Goal: Navigation & Orientation: Find specific page/section

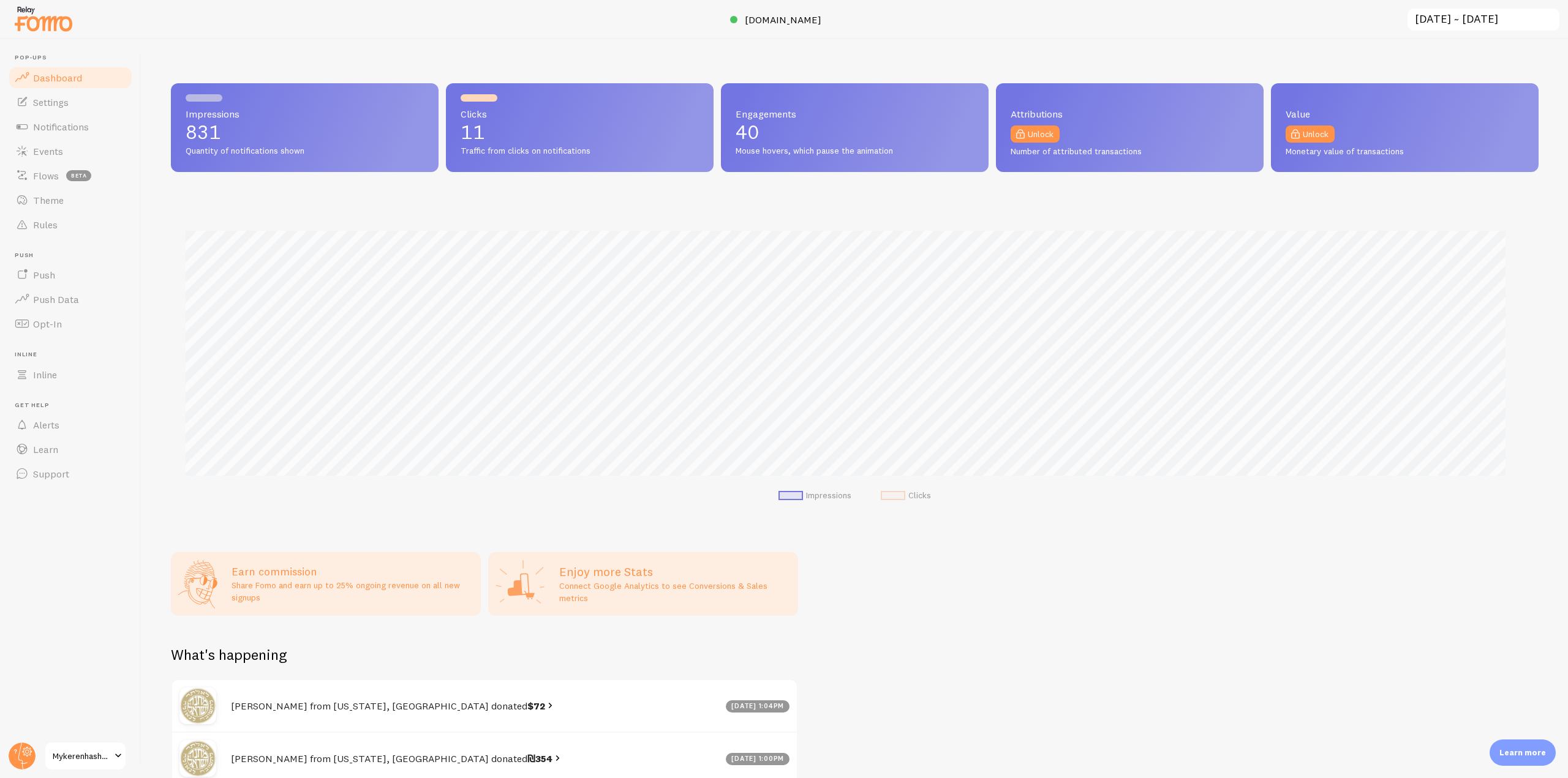
scroll to position [612007, 611005]
click at [84, 119] on link "Notifications" at bounding box center [70, 127] width 126 height 25
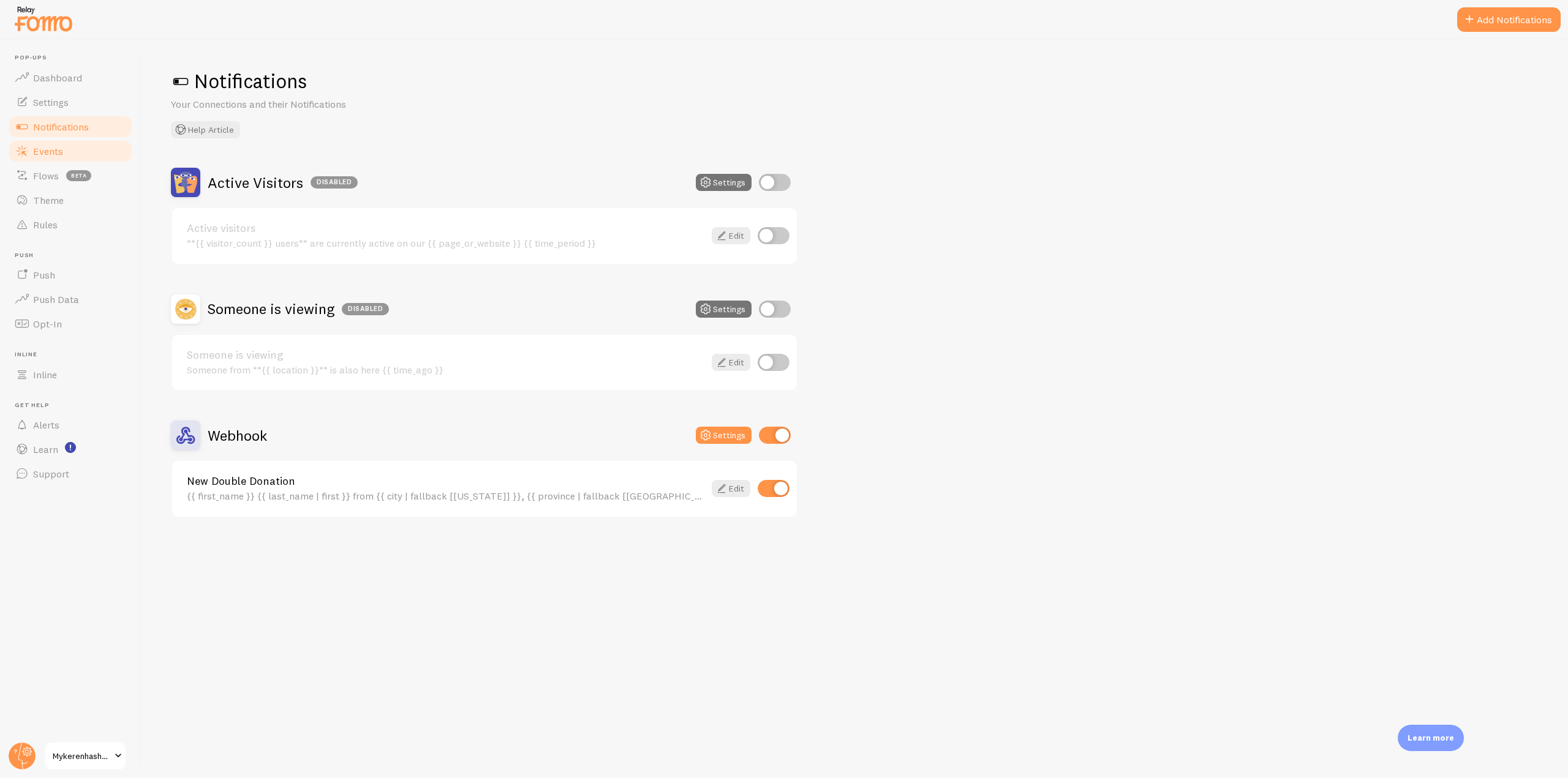
click at [61, 153] on span "Events" at bounding box center [48, 151] width 30 height 12
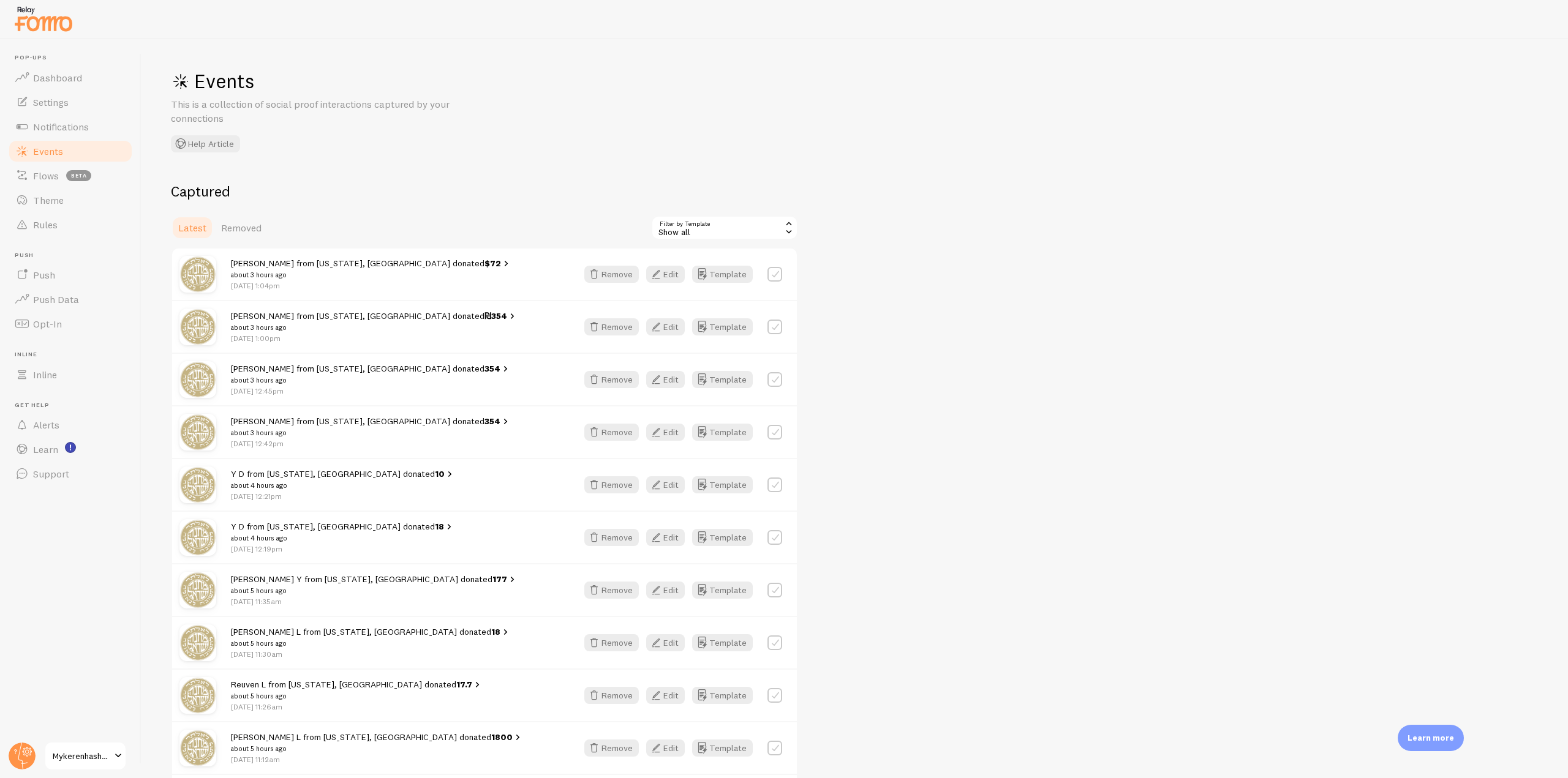
click at [746, 226] on div "Show all" at bounding box center [724, 228] width 147 height 25
click at [698, 316] on li "New Double Donation" at bounding box center [724, 315] width 144 height 19
click at [63, 129] on span "Notifications" at bounding box center [60, 127] width 56 height 12
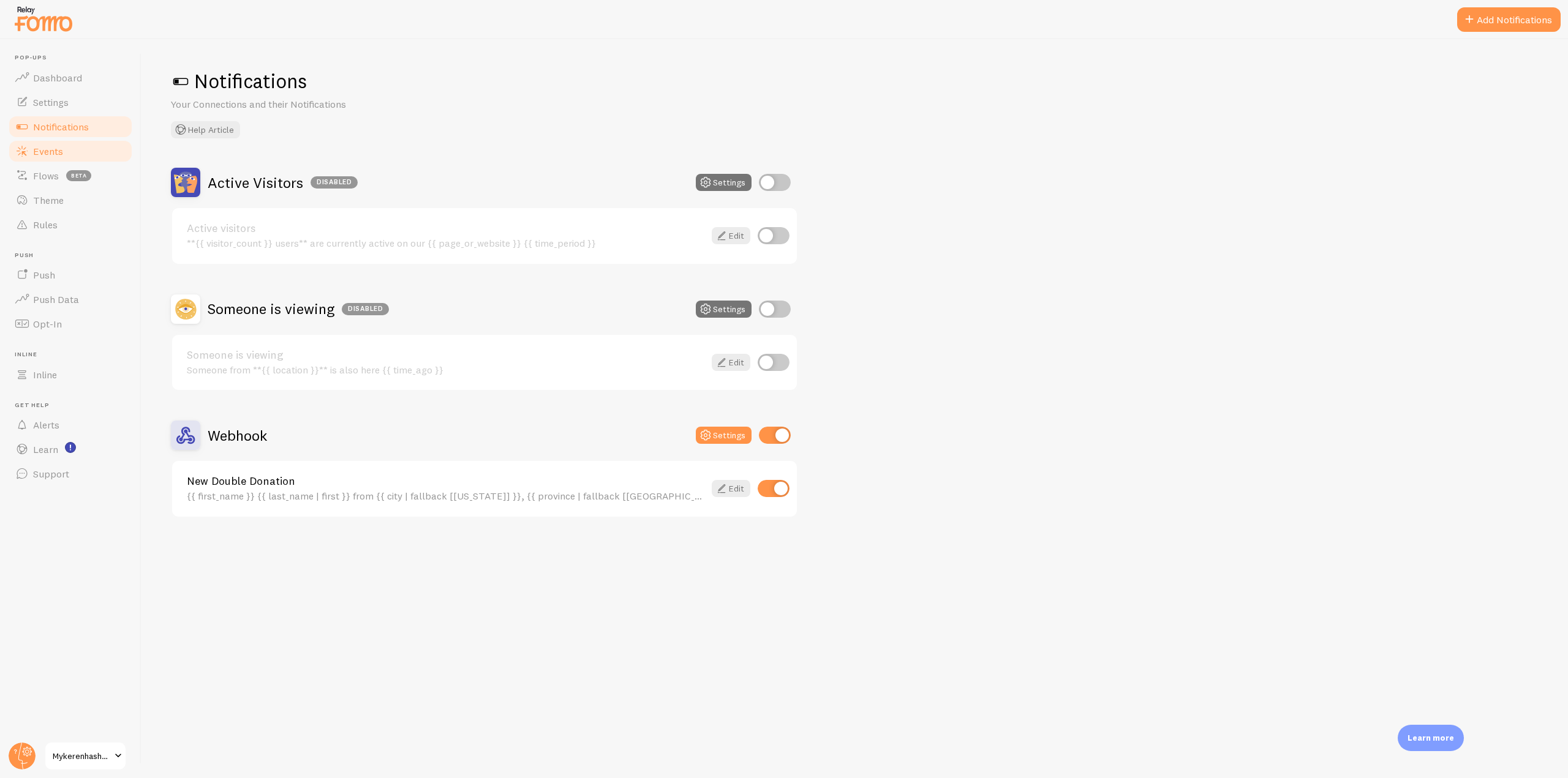
click at [80, 156] on link "Events" at bounding box center [70, 151] width 126 height 25
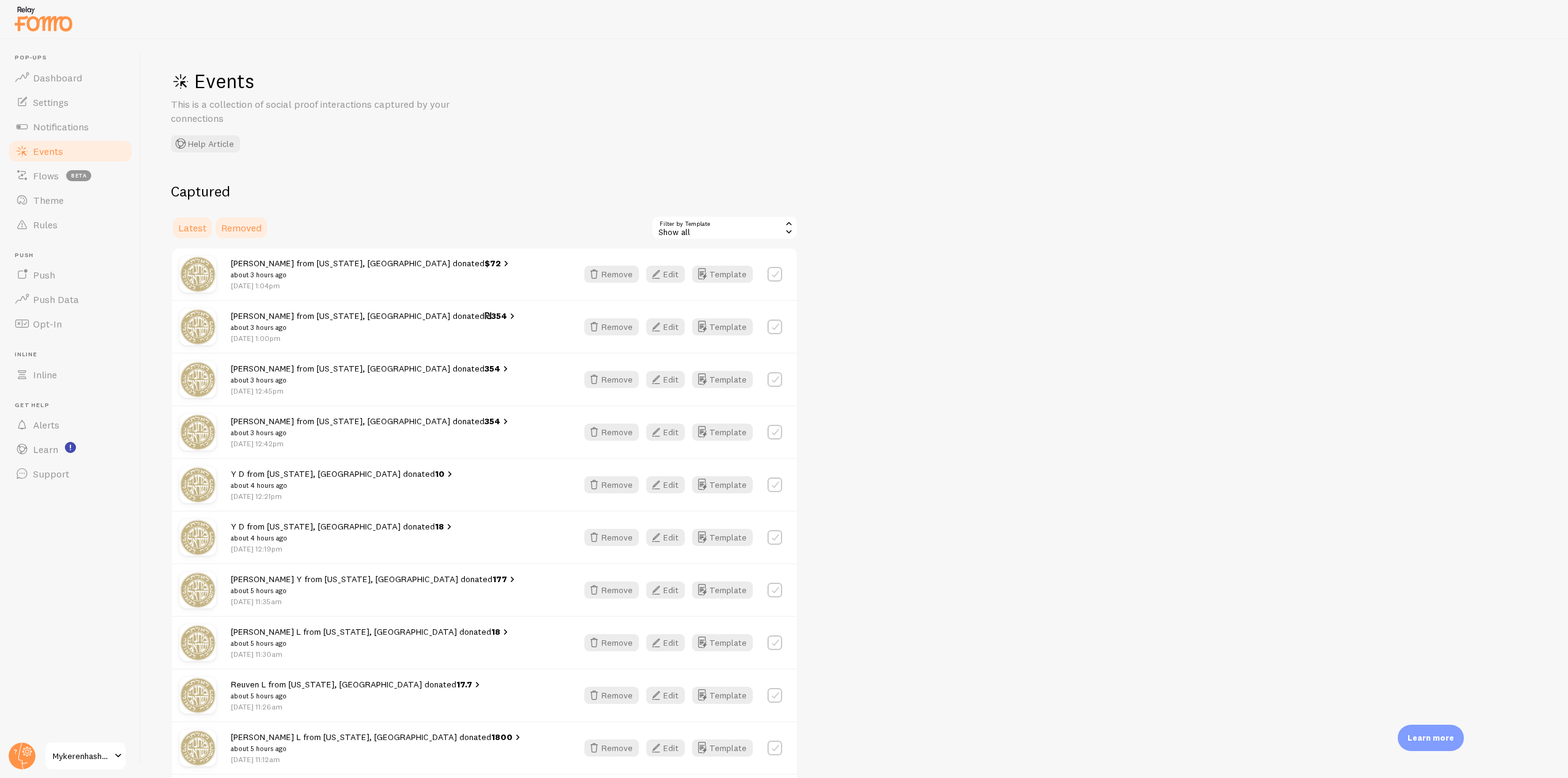
click at [247, 239] on link "Removed" at bounding box center [241, 228] width 55 height 25
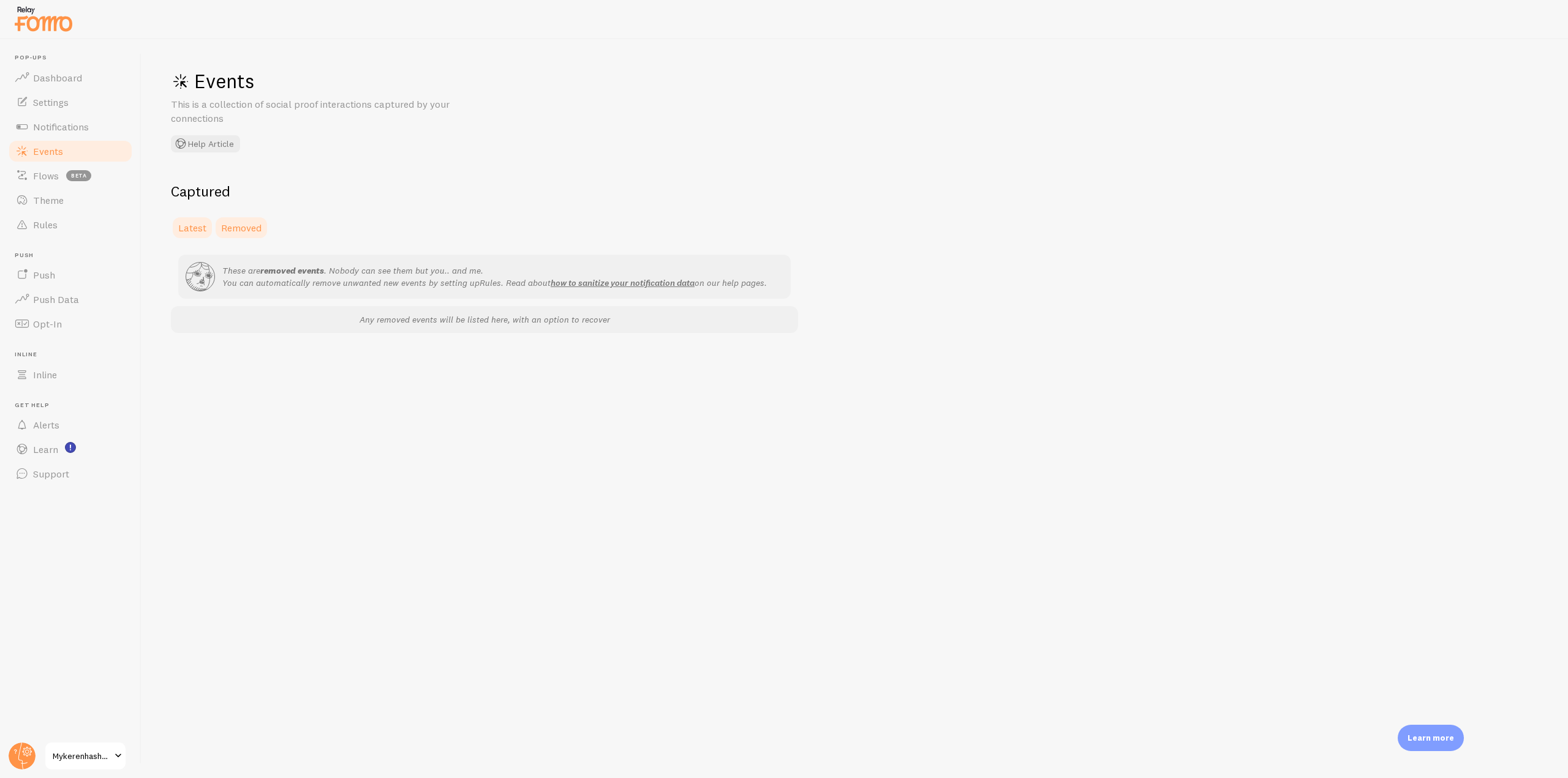
click at [195, 230] on span "Latest" at bounding box center [192, 228] width 28 height 12
